Goal: Book appointment/travel/reservation

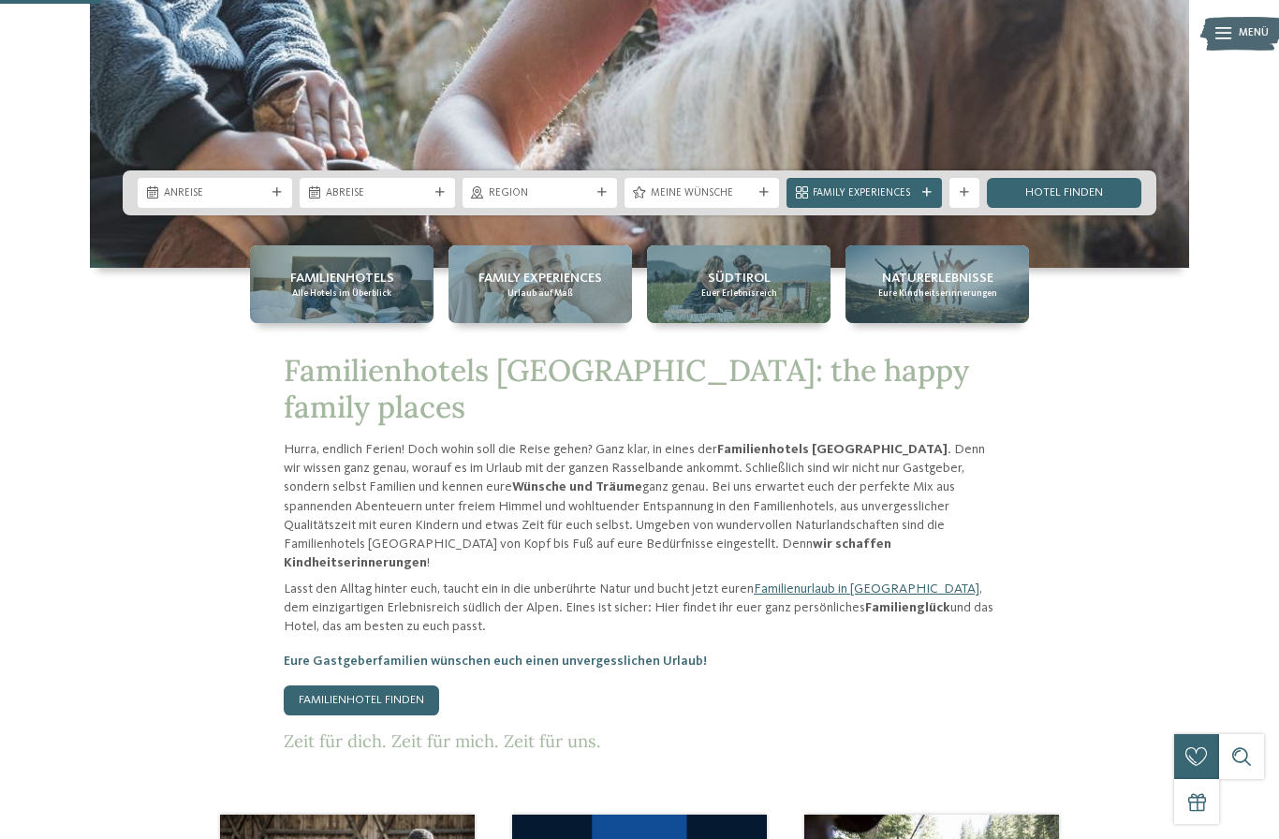
scroll to position [550, 0]
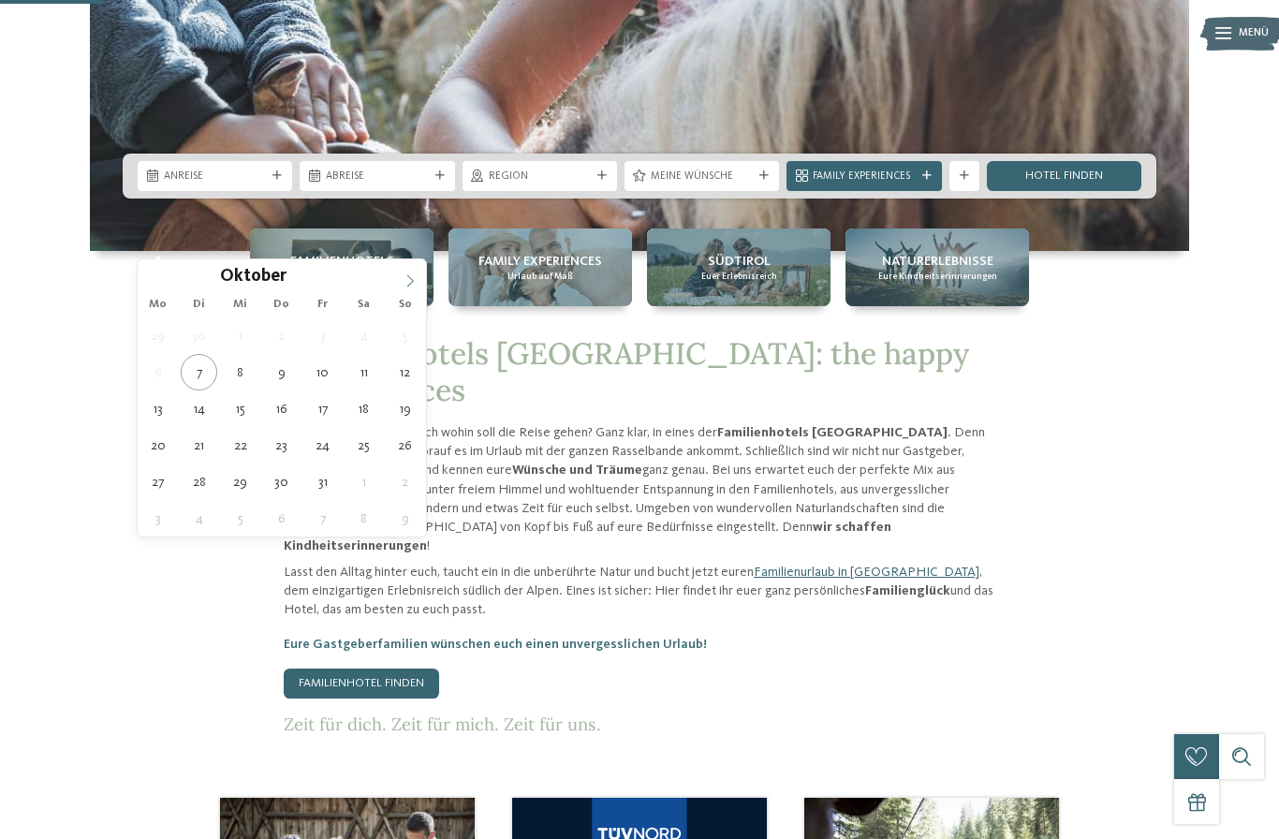
click at [411, 285] on icon at bounding box center [409, 280] width 13 height 13
click at [413, 279] on icon at bounding box center [409, 280] width 13 height 13
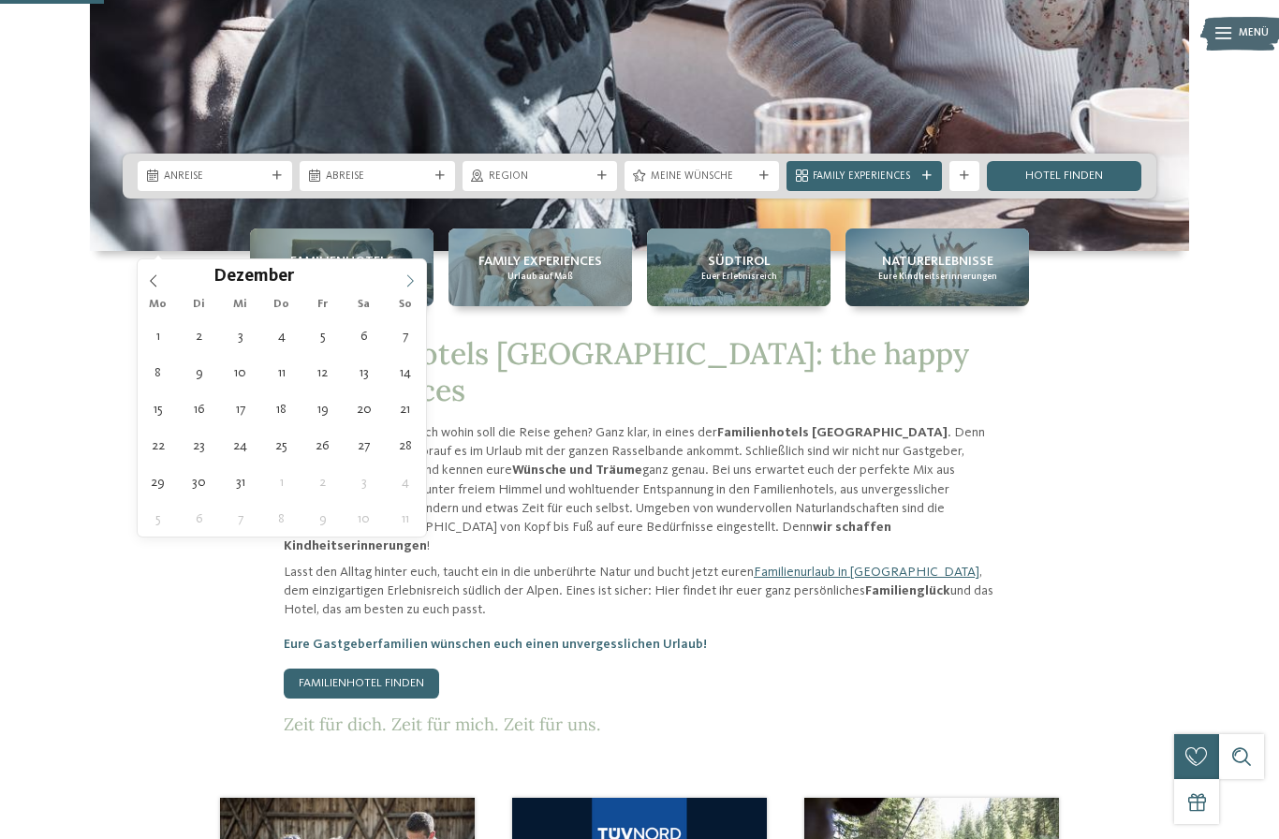
click at [408, 276] on icon at bounding box center [409, 280] width 13 height 13
type input "****"
click at [416, 283] on icon at bounding box center [409, 280] width 13 height 13
click at [417, 282] on span at bounding box center [410, 275] width 32 height 32
click at [414, 281] on icon at bounding box center [409, 280] width 13 height 13
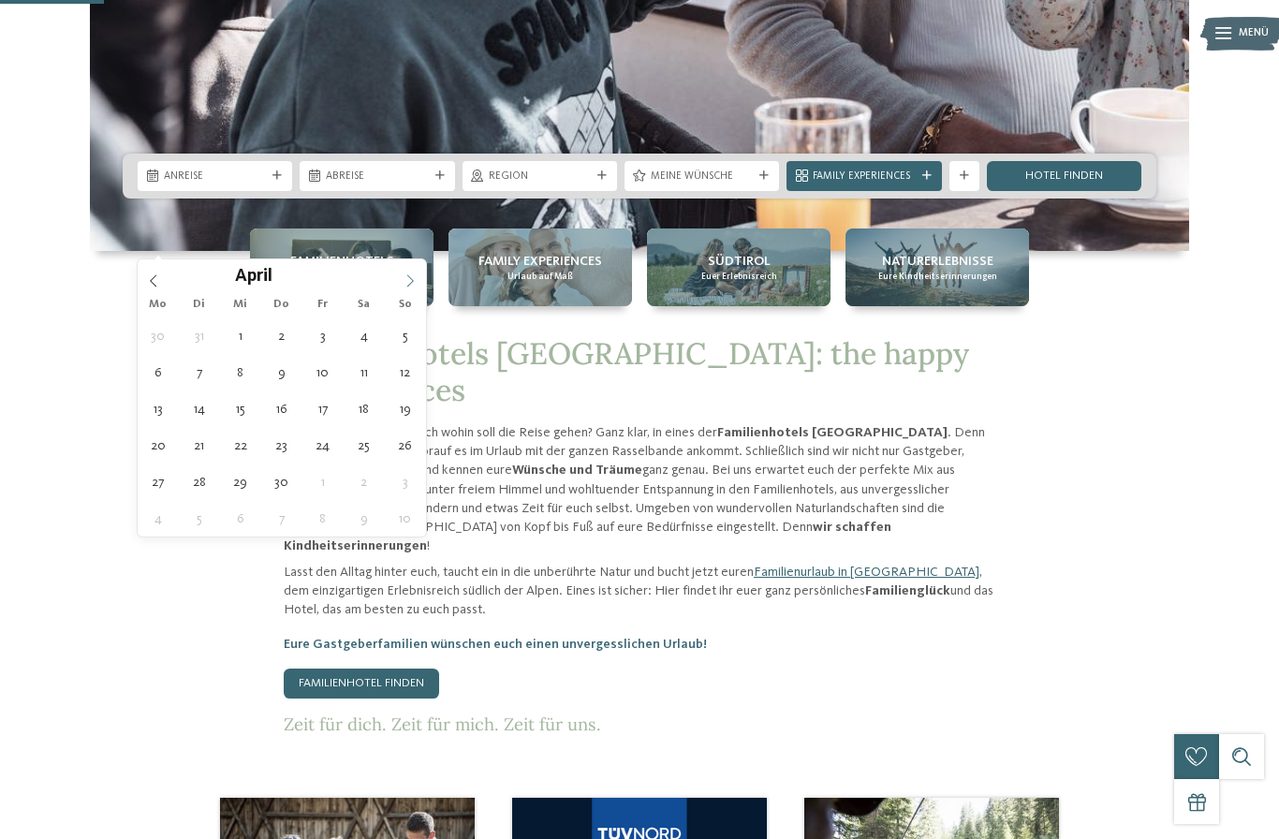
click at [413, 277] on icon at bounding box center [409, 280] width 13 height 13
click at [411, 283] on icon at bounding box center [409, 280] width 13 height 13
click at [409, 279] on icon at bounding box center [409, 280] width 13 height 13
type div "23.07.2026"
type input "****"
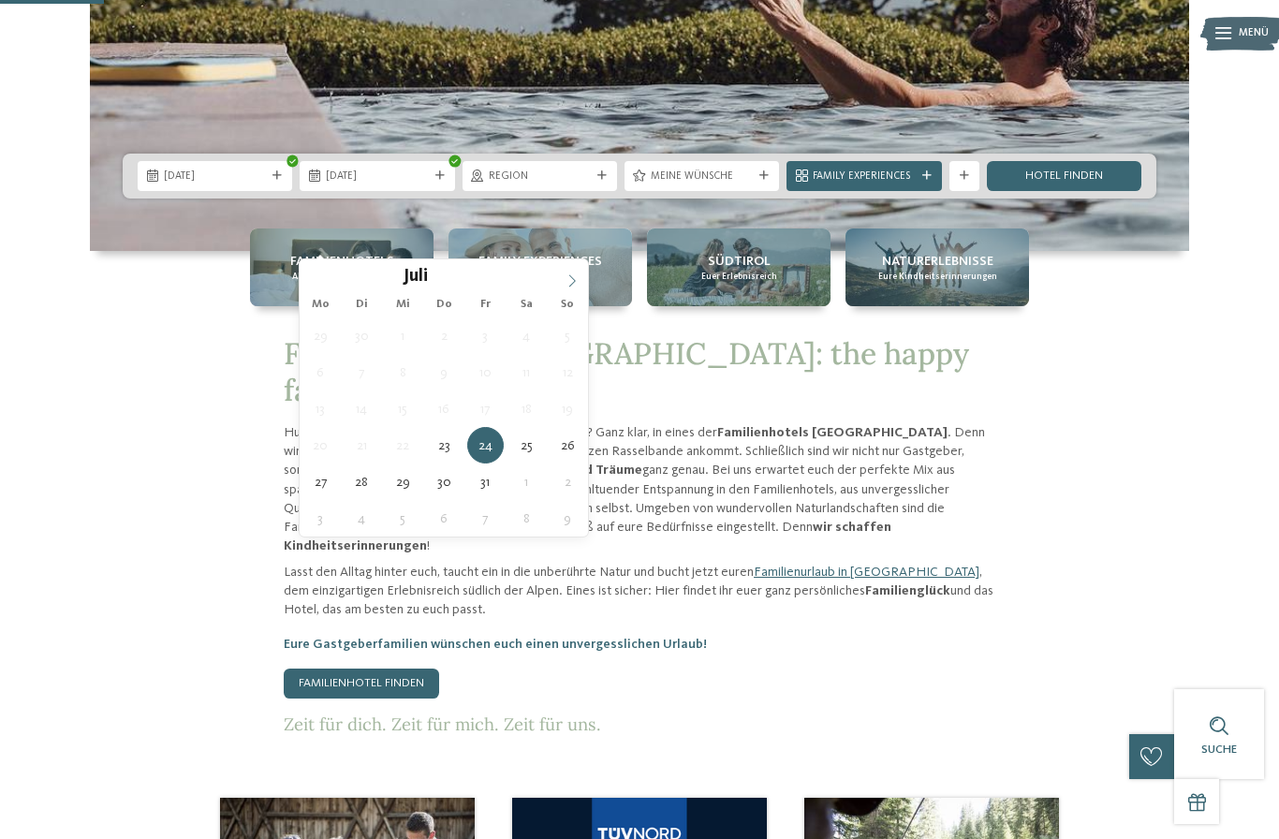
click at [561, 289] on span at bounding box center [572, 275] width 32 height 32
type div "03.08.2026"
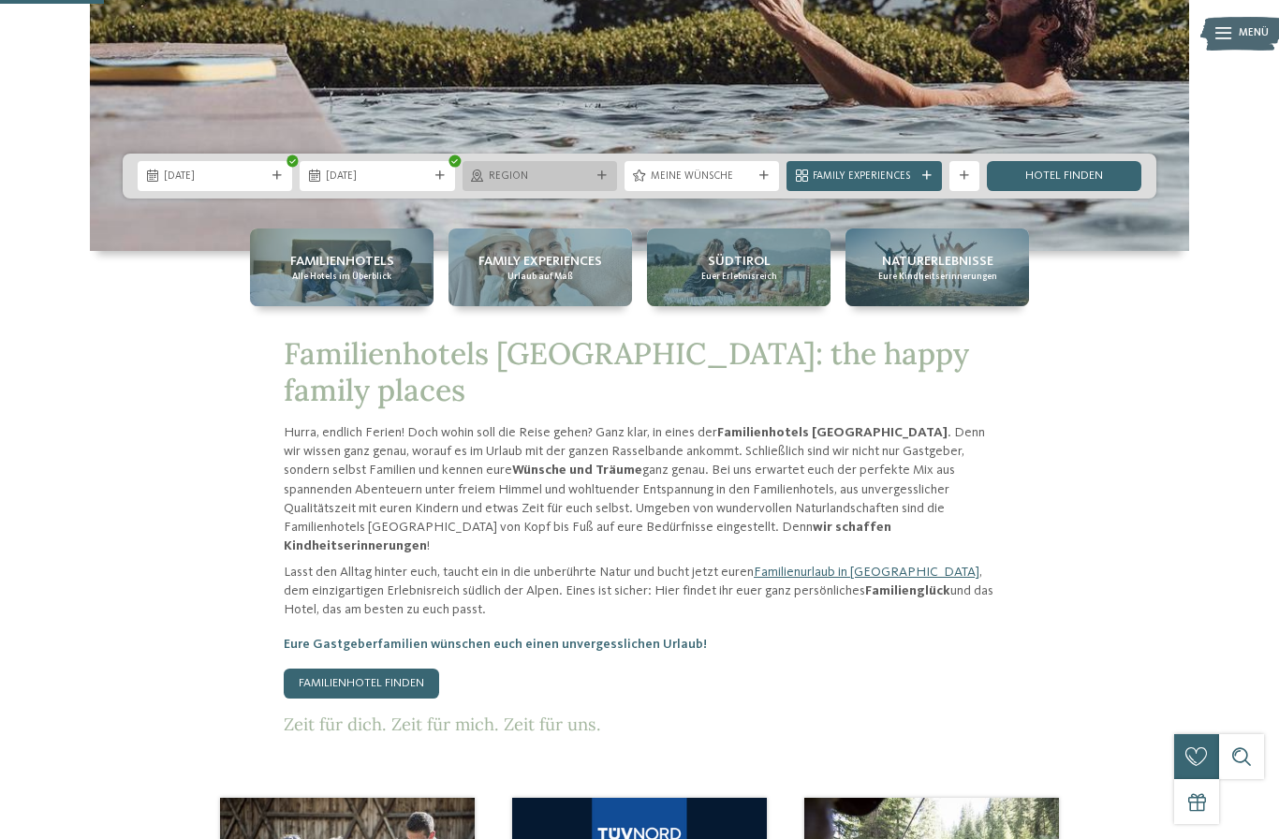
click at [600, 191] on div "Region" at bounding box center [539, 176] width 154 height 30
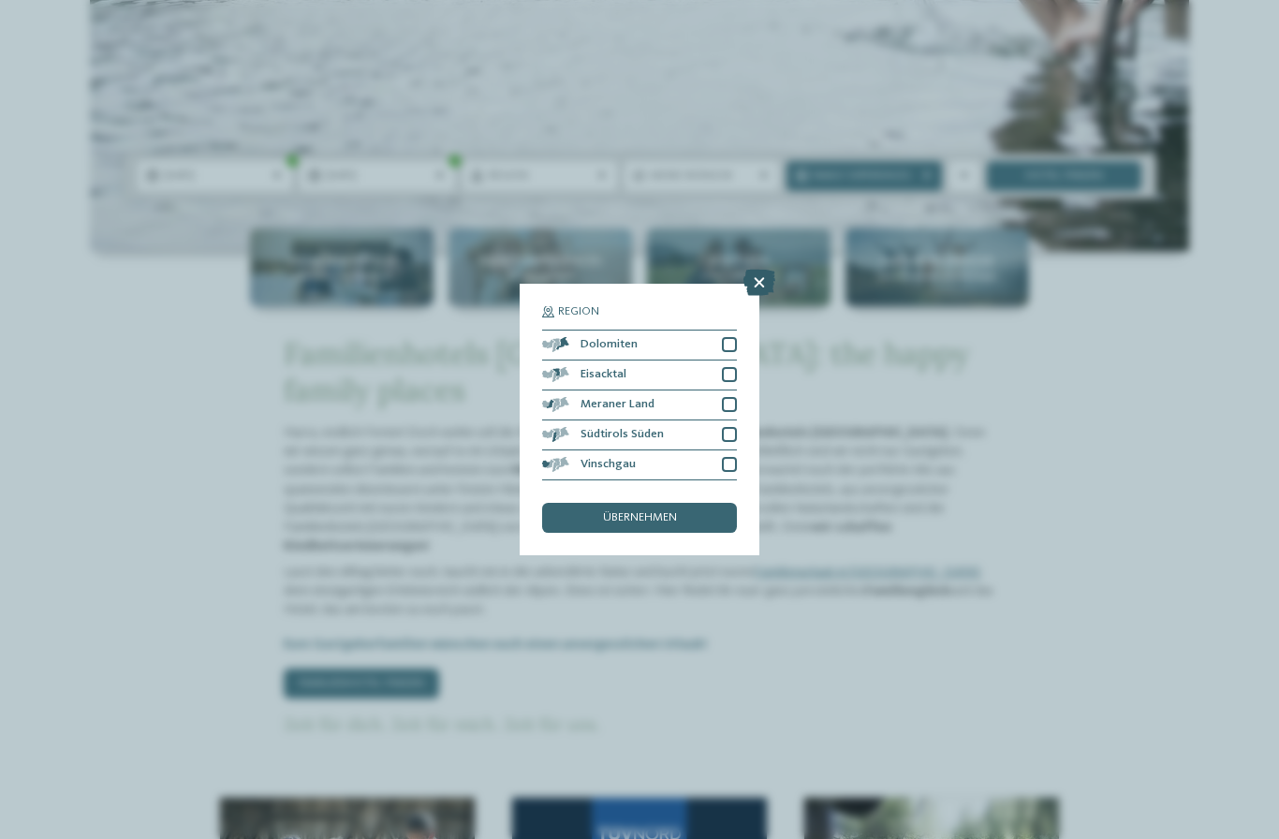
click at [757, 270] on icon at bounding box center [759, 283] width 32 height 26
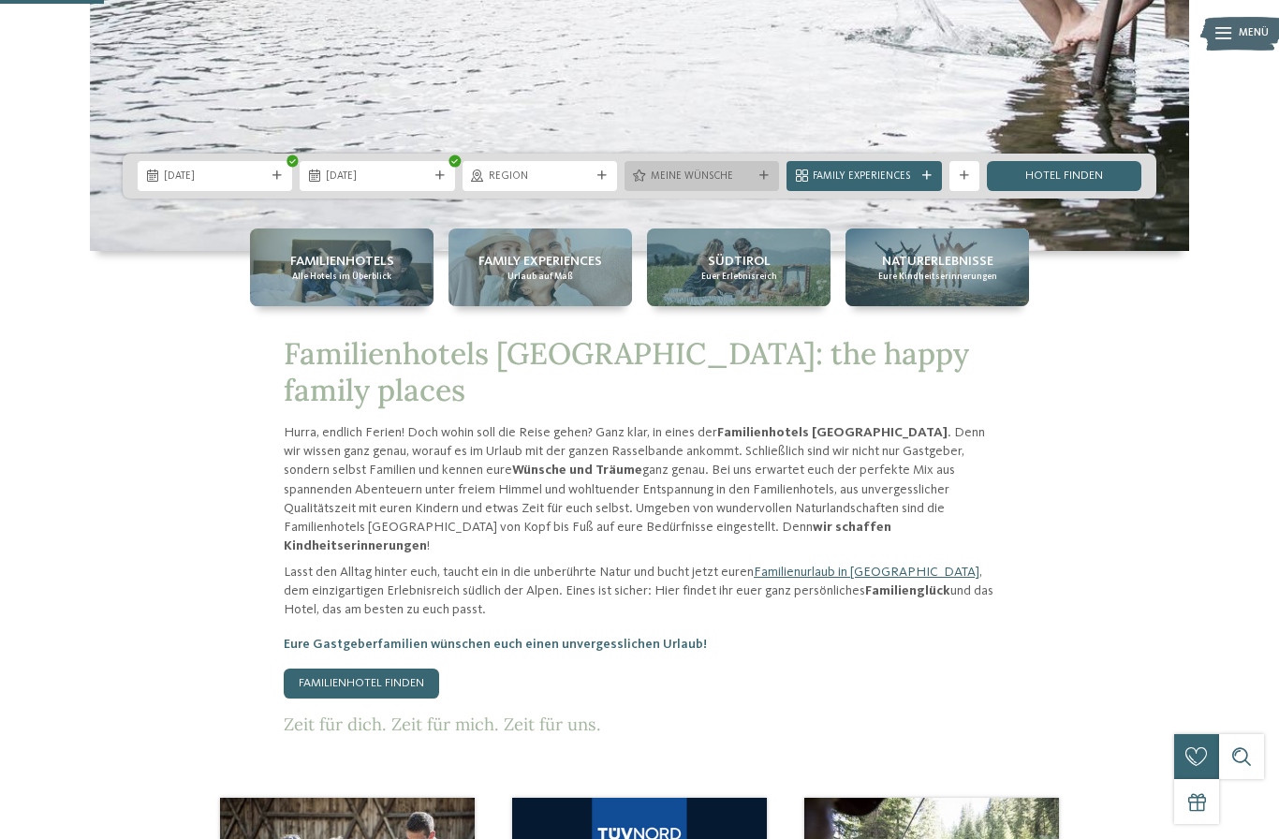
click at [734, 184] on span "Meine Wünsche" at bounding box center [701, 176] width 102 height 15
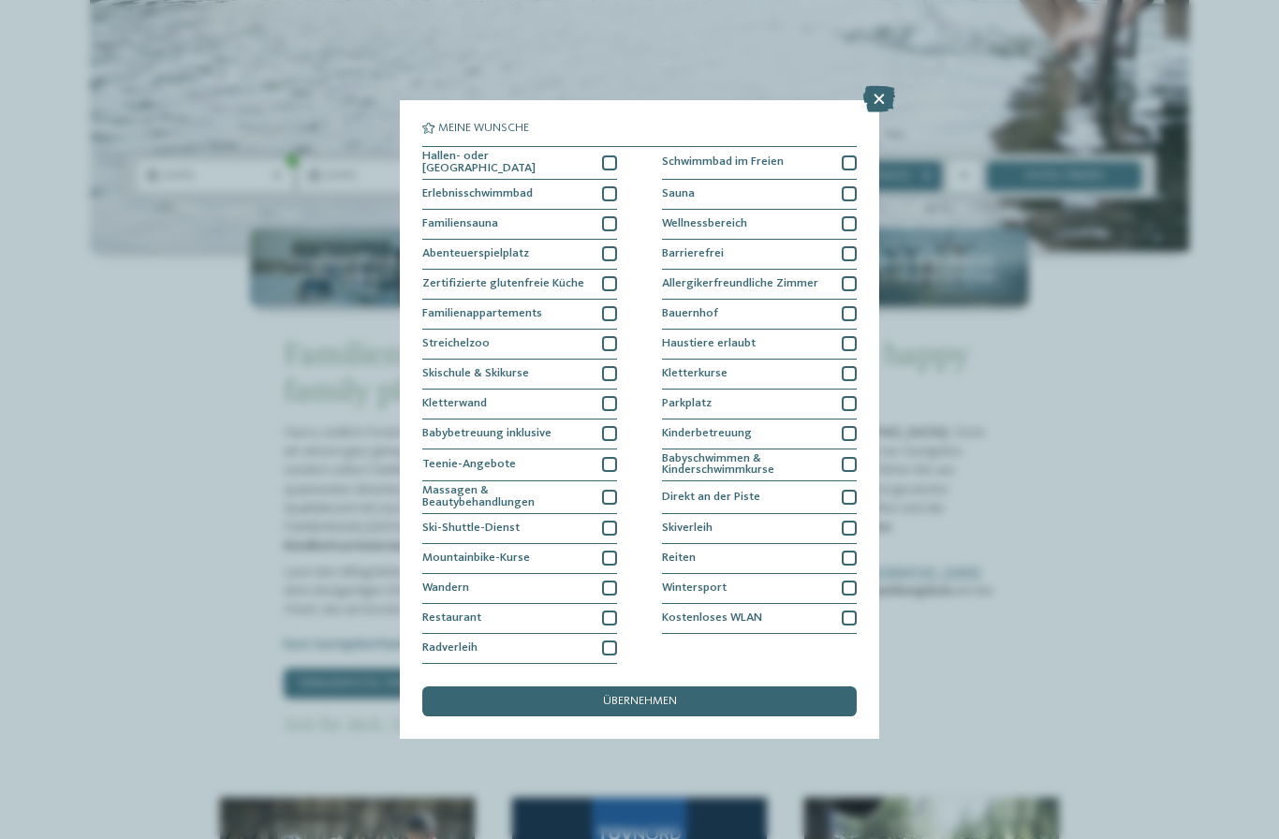
click at [1245, 406] on div "Meine Wünsche Hallen- oder Schleusenbad Schwimmbad im Freien" at bounding box center [639, 419] width 1279 height 839
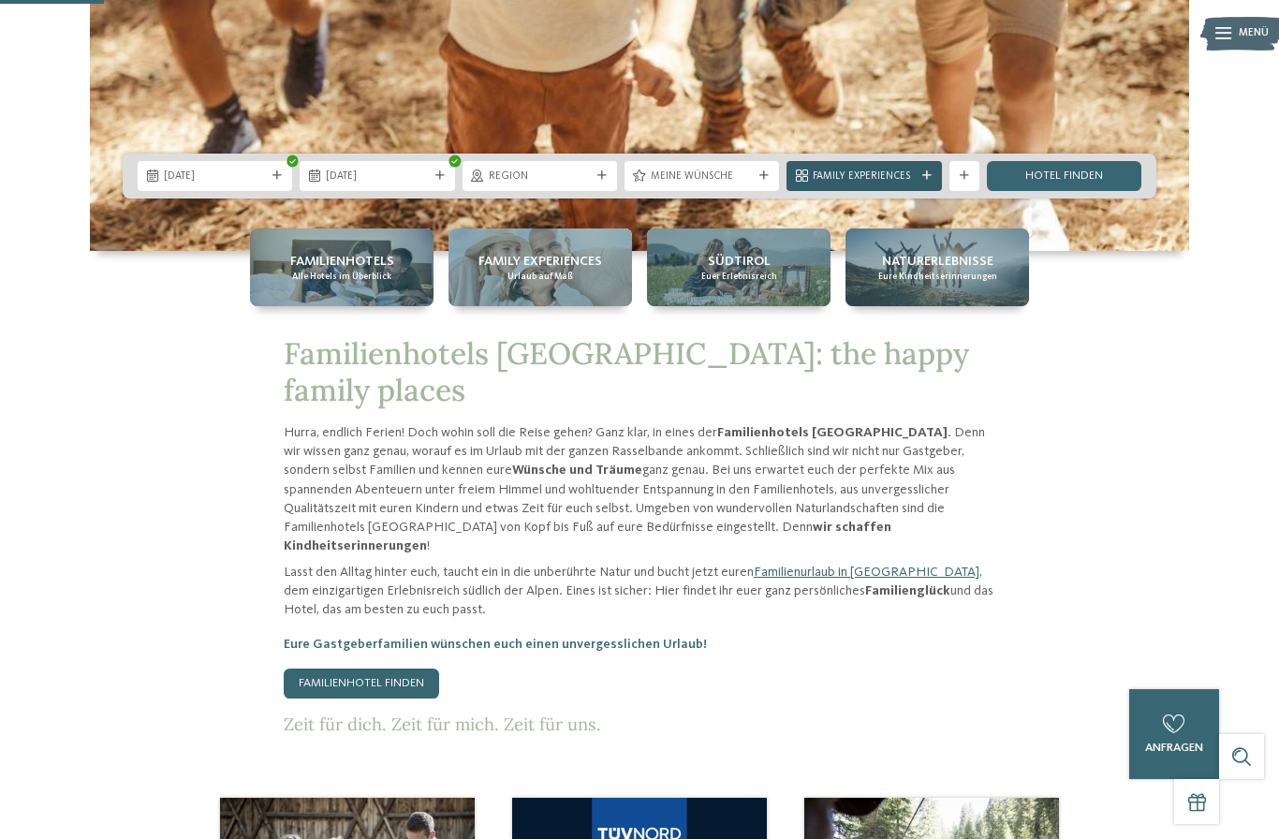
click at [927, 181] on icon at bounding box center [926, 175] width 9 height 9
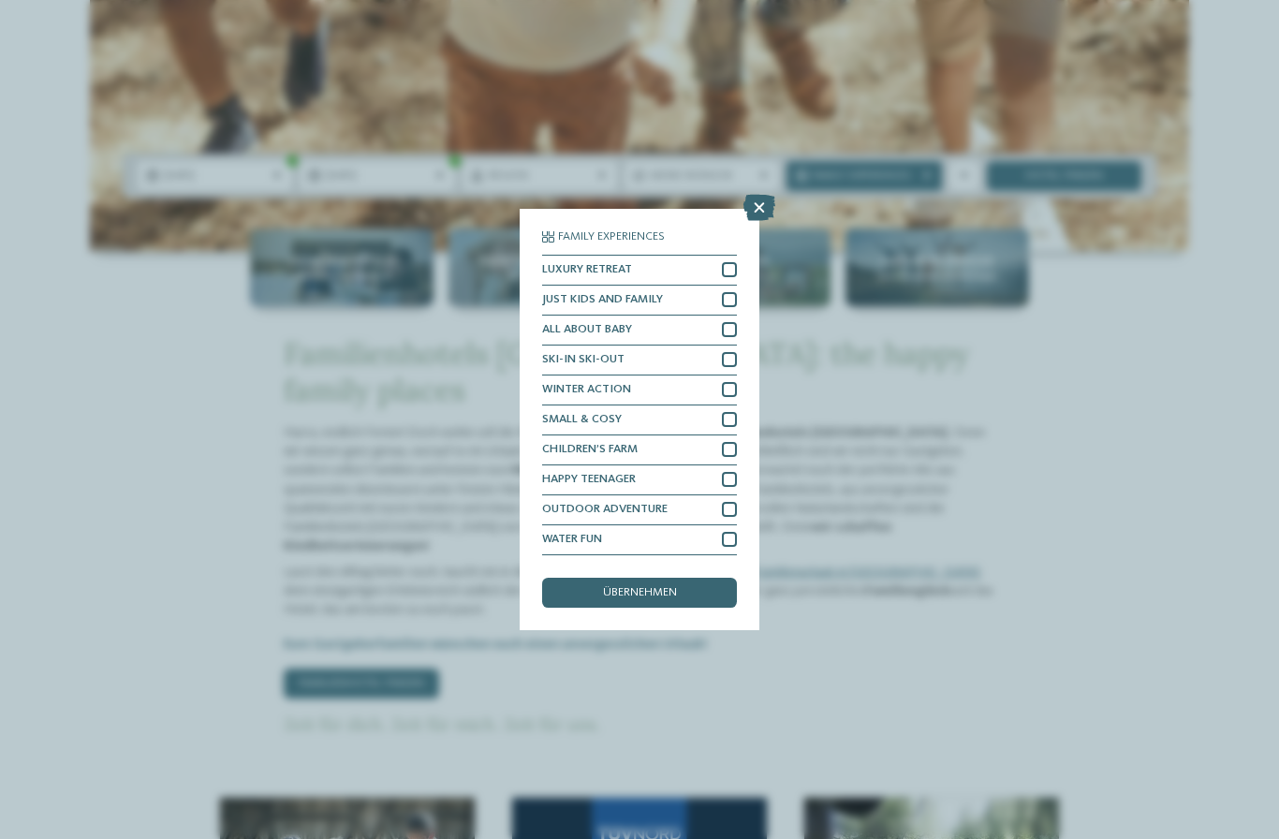
click at [1194, 565] on div "Family Experiences LUXURY RETREAT JUST KIDS AND FAMILY" at bounding box center [639, 419] width 1279 height 839
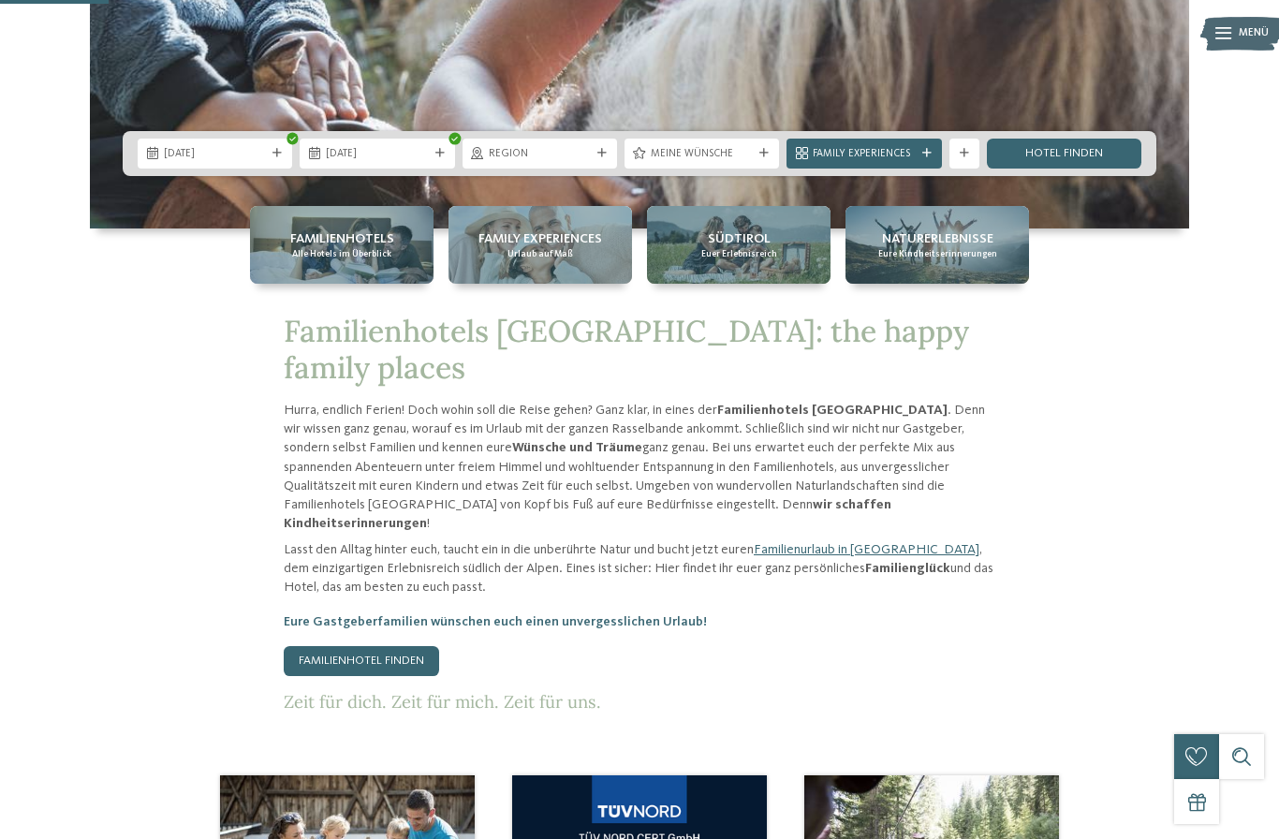
scroll to position [572, 0]
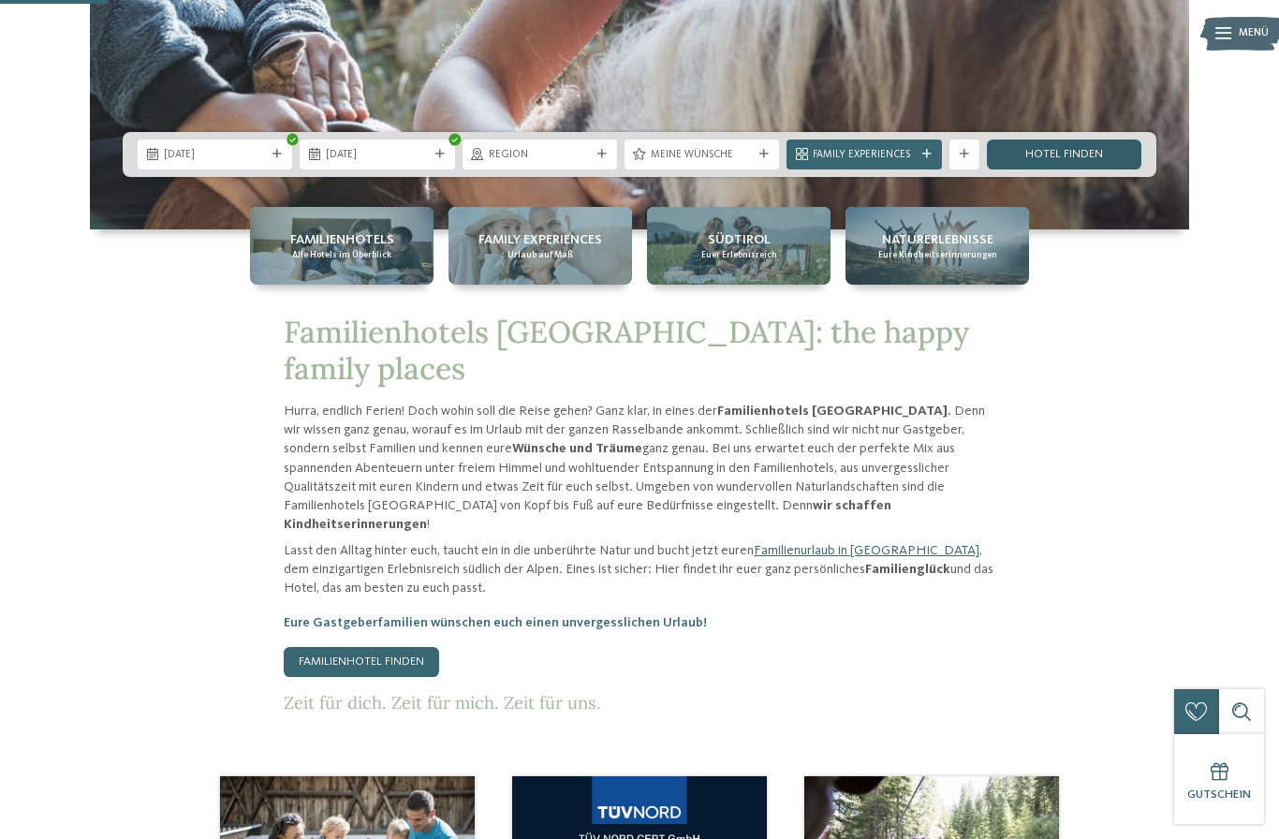
click at [1107, 169] on link "Hotel finden" at bounding box center [1064, 154] width 154 height 30
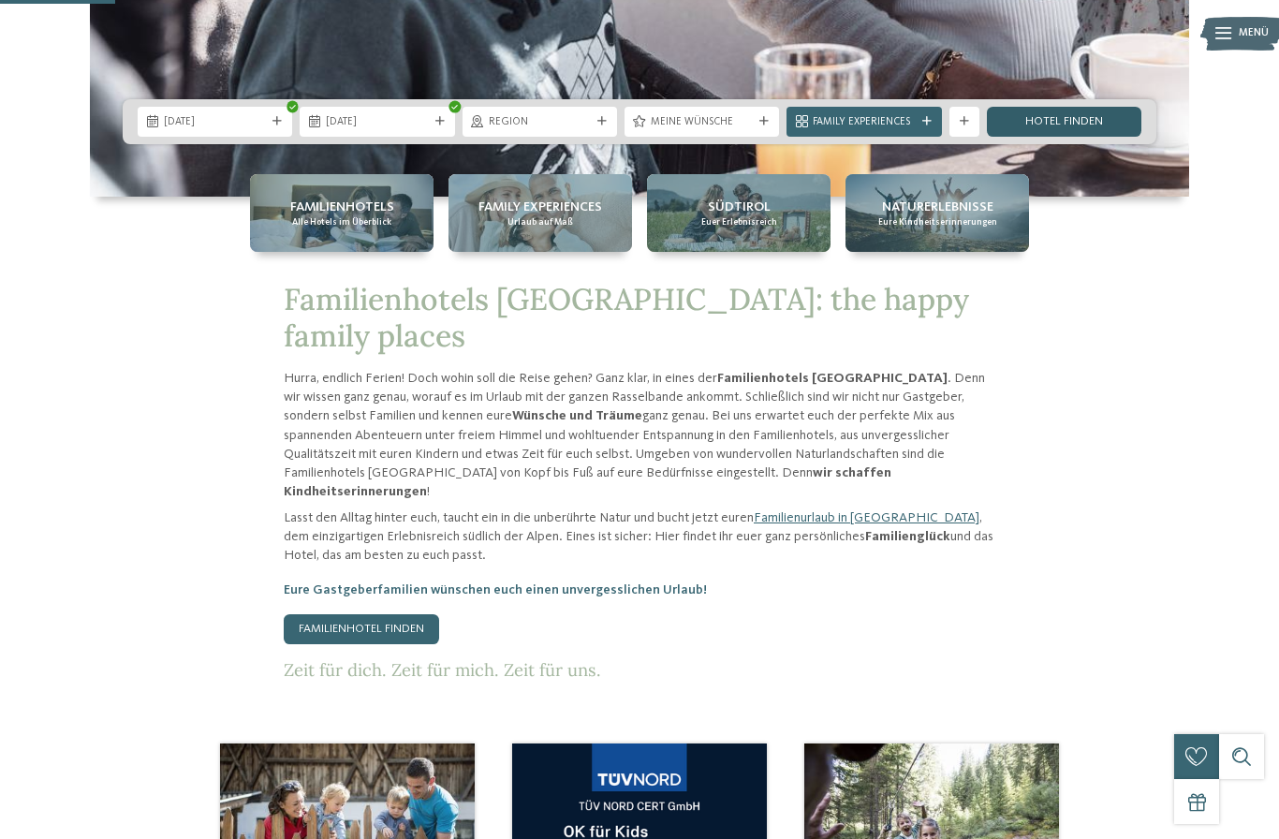
scroll to position [607, 0]
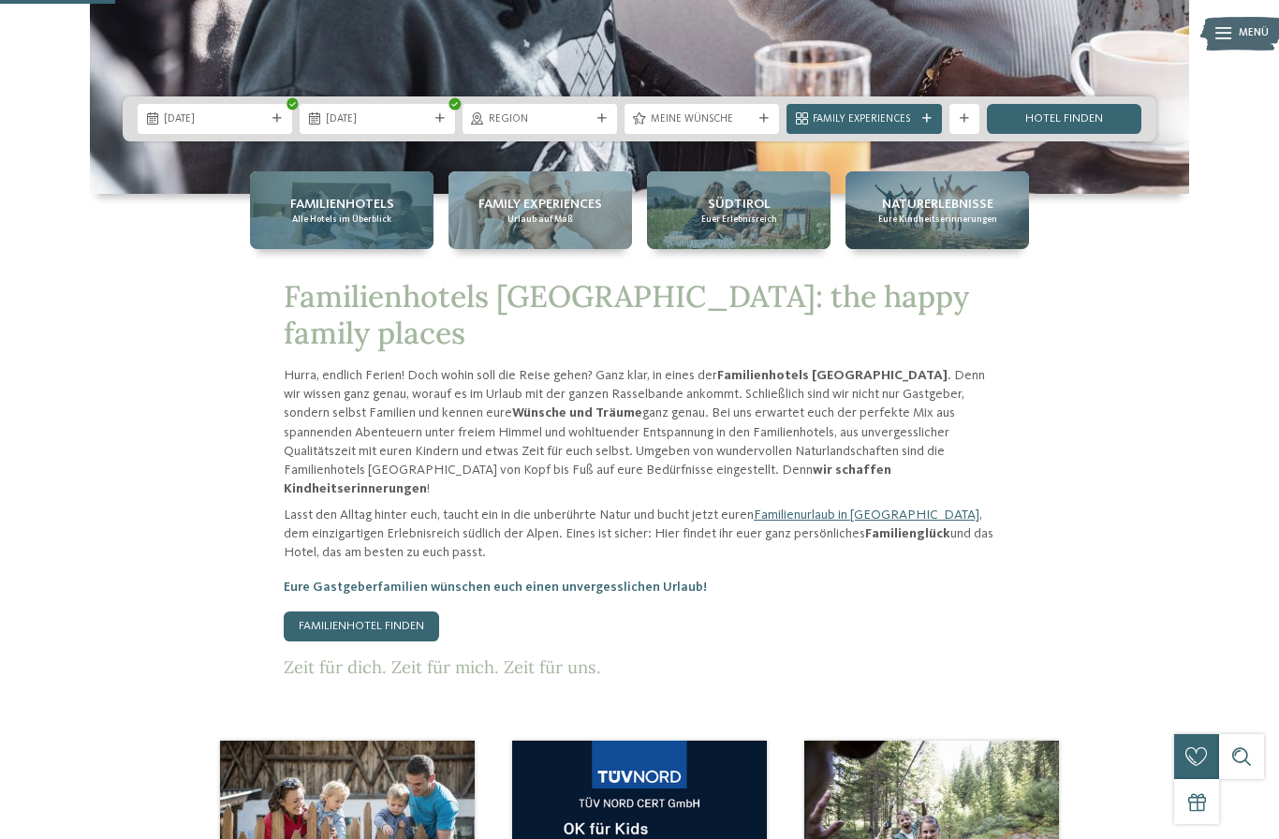
click at [368, 226] on span "Alle Hotels im Überblick" at bounding box center [341, 219] width 99 height 12
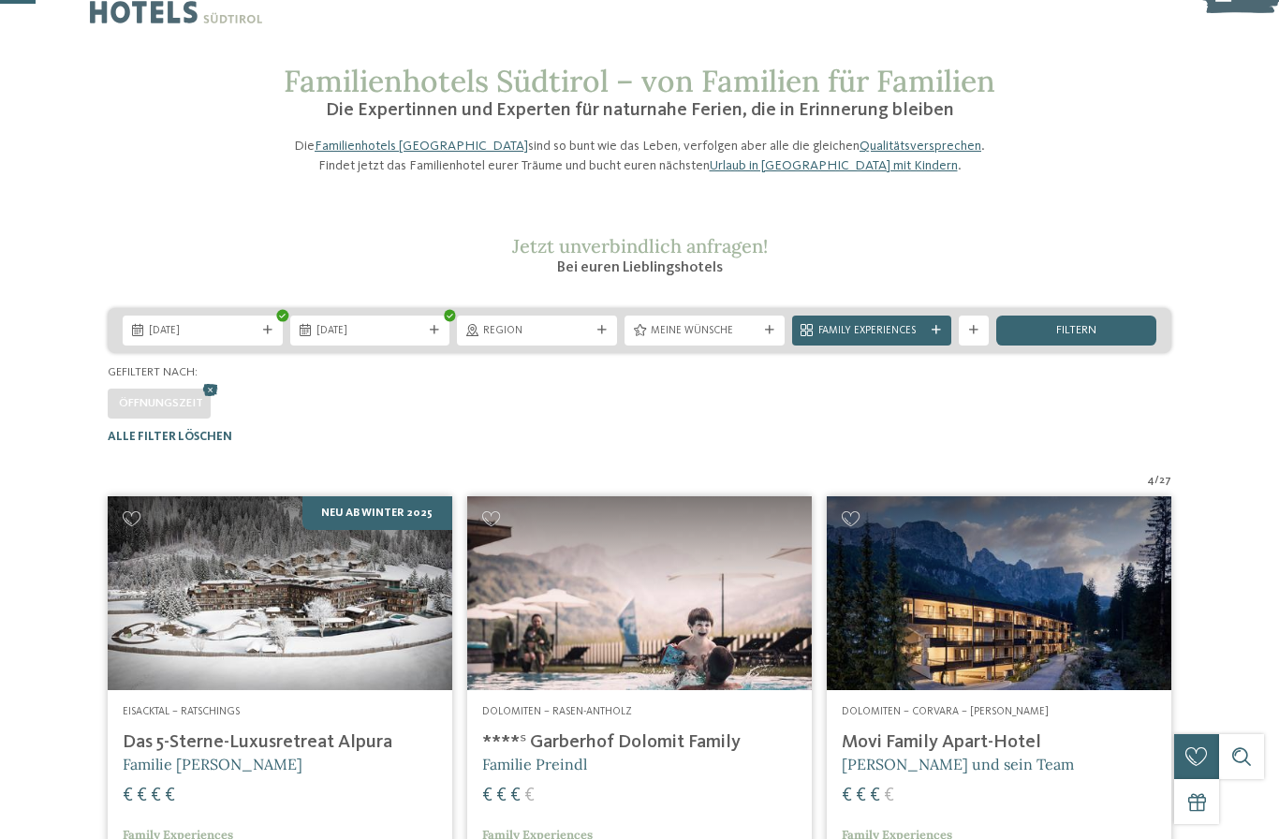
scroll to position [40, 0]
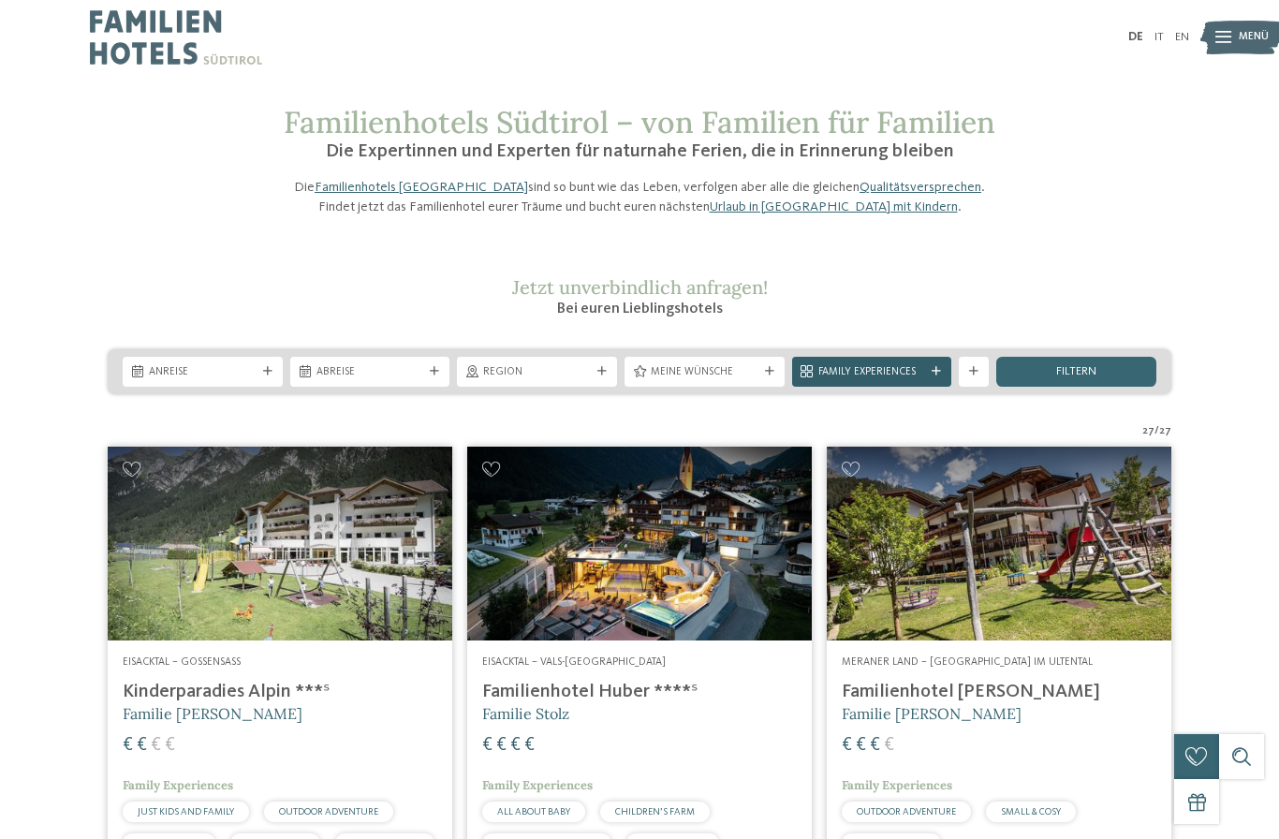
click at [943, 387] on div "Family Experiences" at bounding box center [872, 372] width 160 height 30
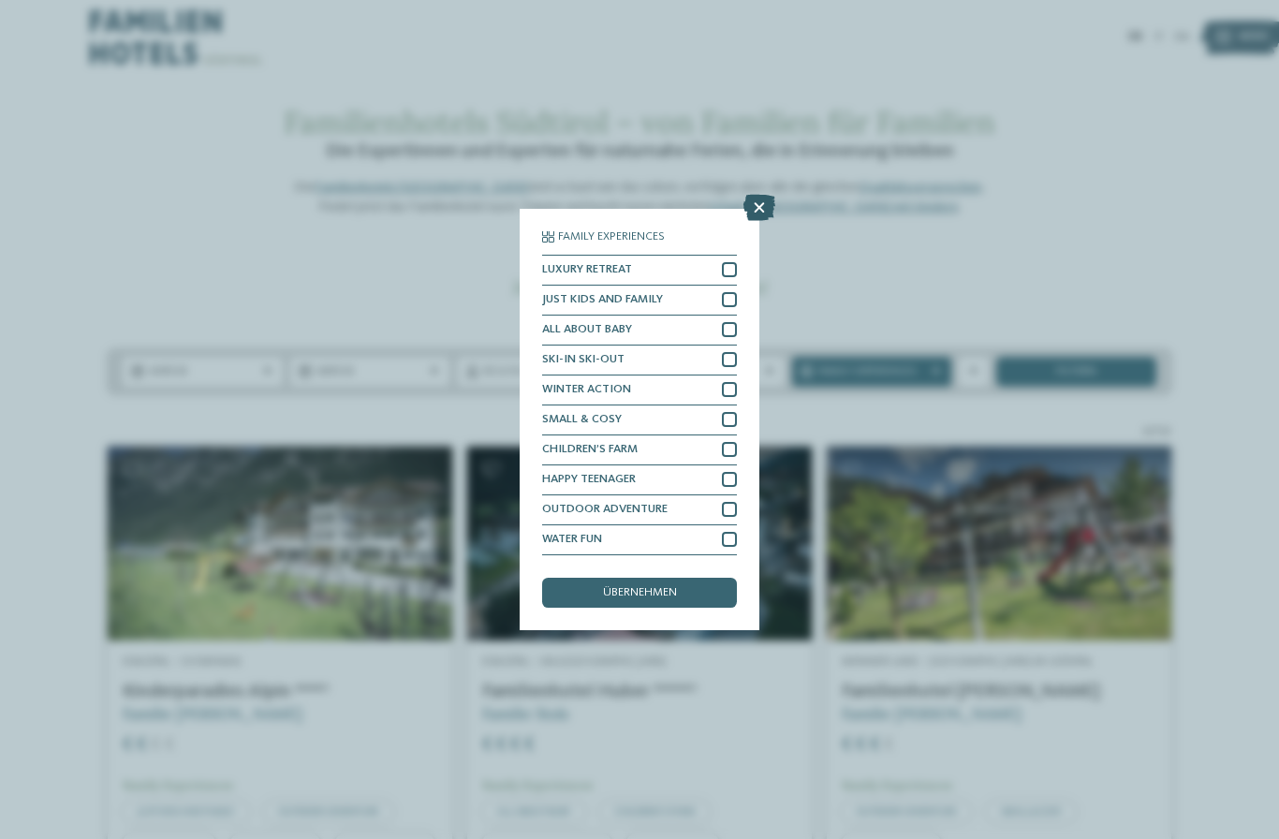
click at [754, 195] on icon at bounding box center [759, 208] width 32 height 26
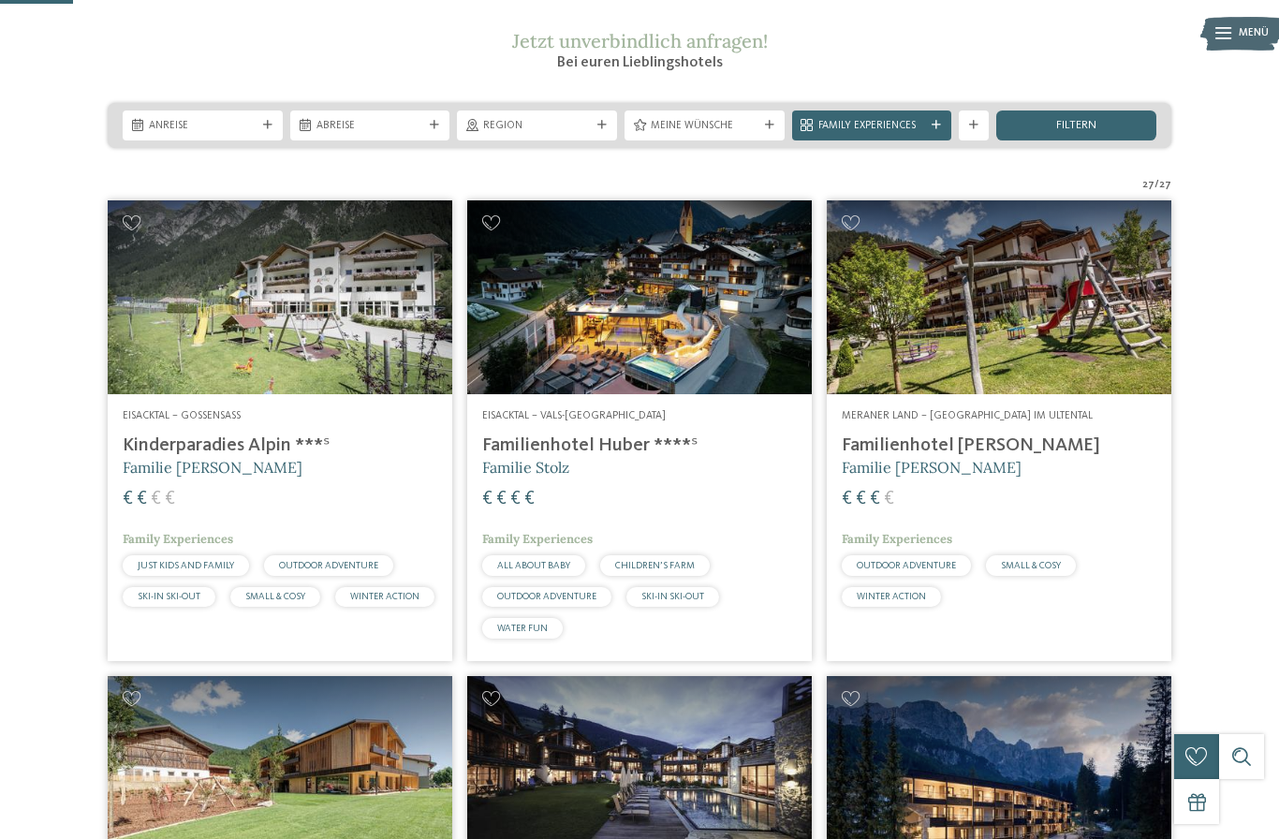
scroll to position [271, 0]
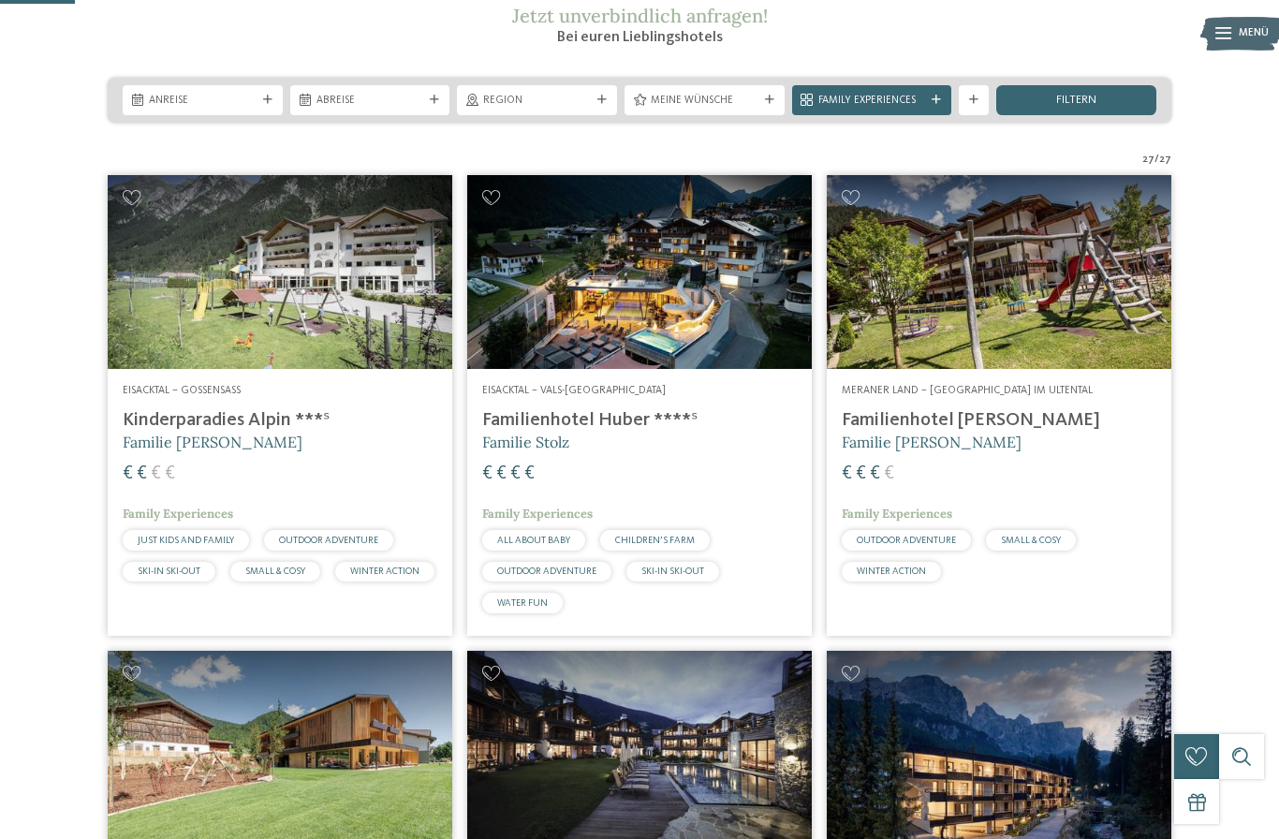
click at [633, 431] on h4 "Familienhotel Huber ****ˢ" at bounding box center [639, 420] width 314 height 22
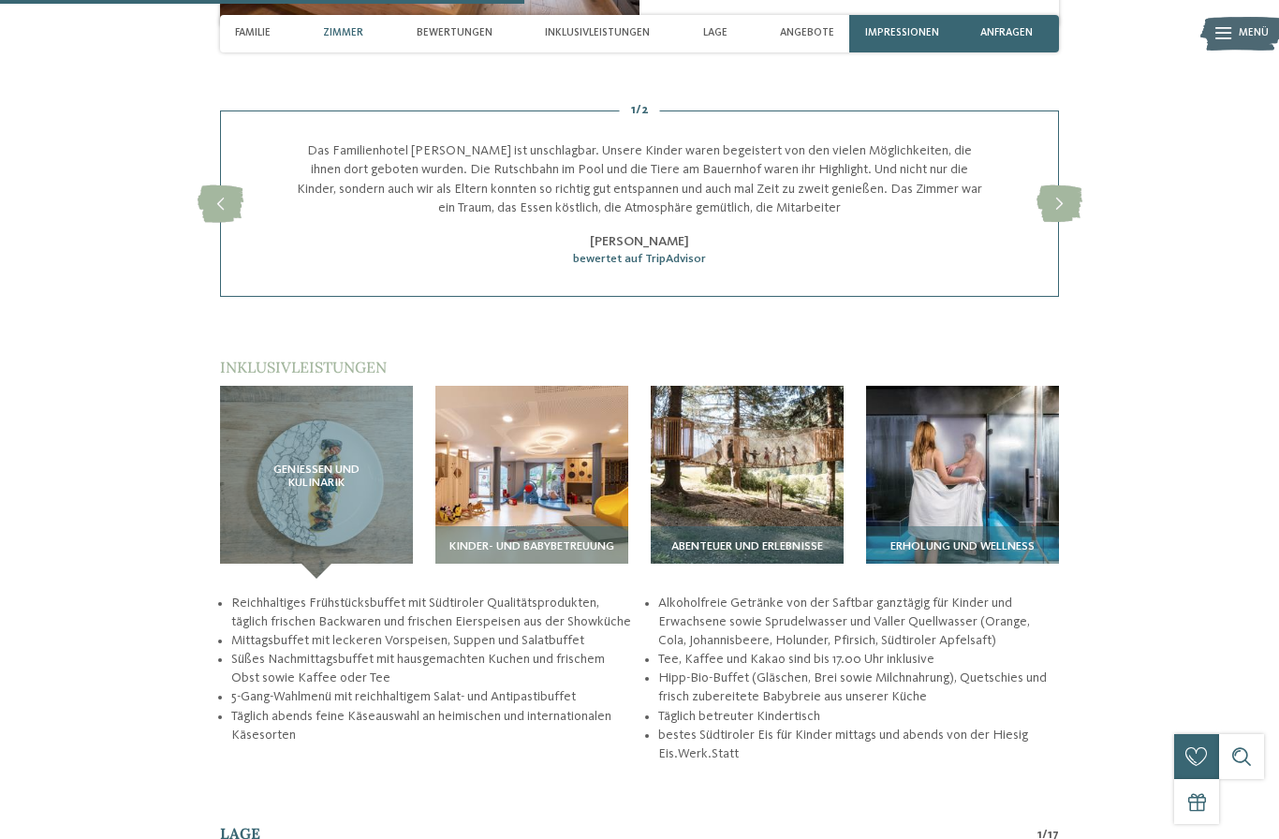
scroll to position [2217, 0]
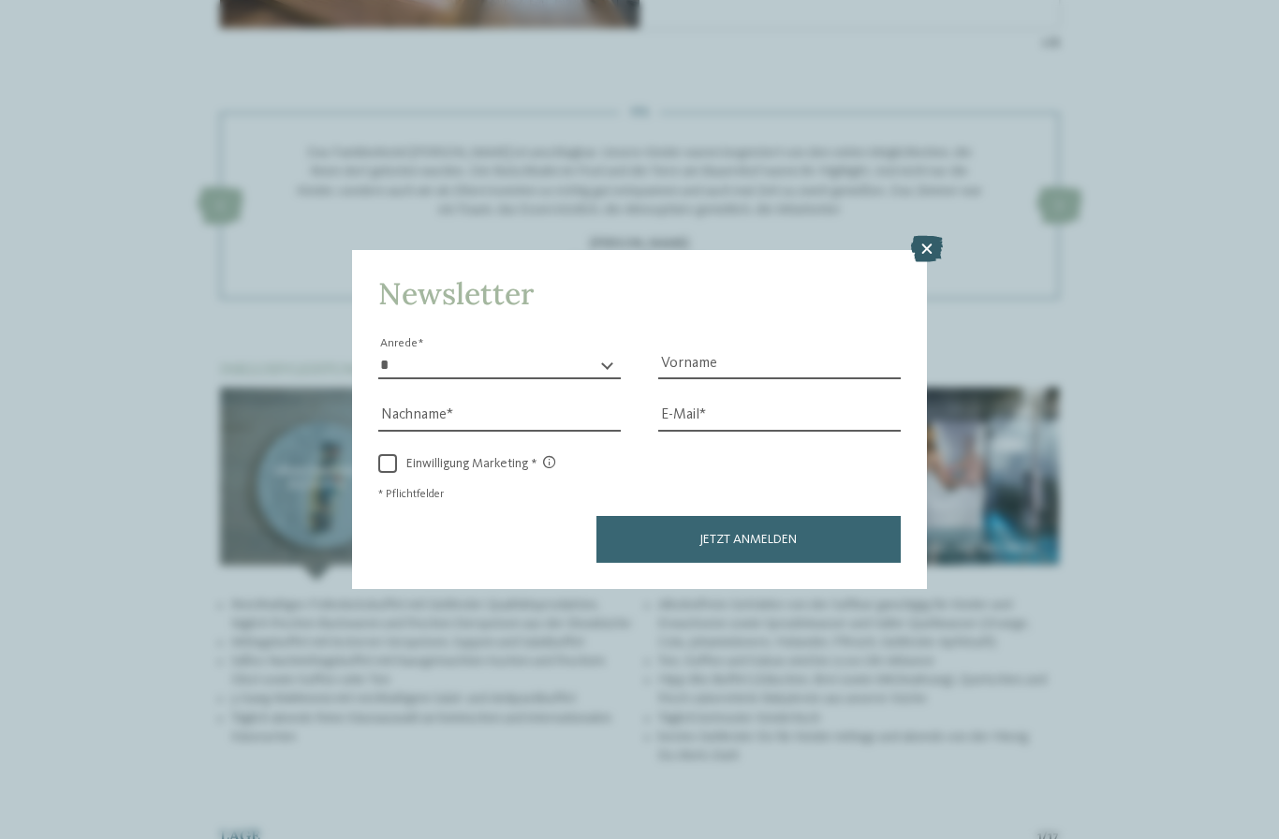
click at [929, 236] on icon at bounding box center [927, 249] width 32 height 26
